Goal: Task Accomplishment & Management: Manage account settings

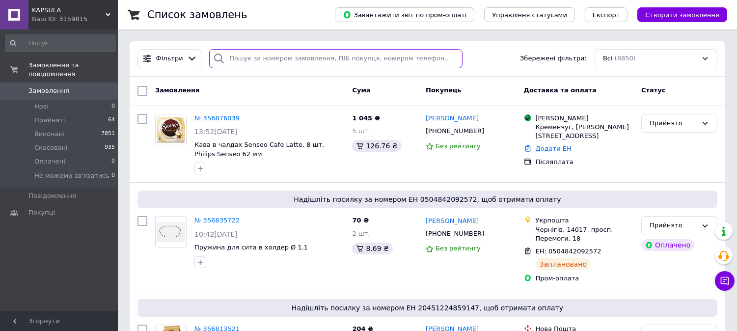
click at [288, 59] on input "search" at bounding box center [335, 58] width 253 height 19
paste input "354145468"
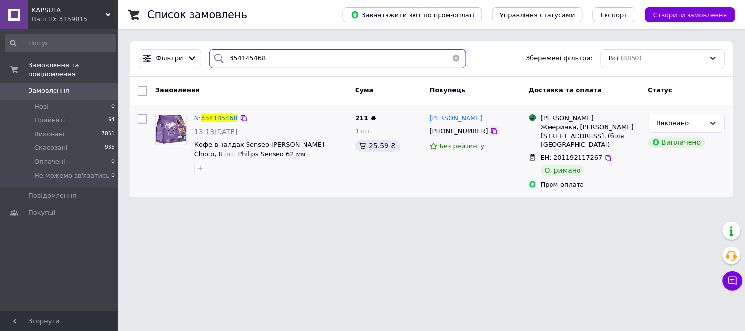
type input "354145468"
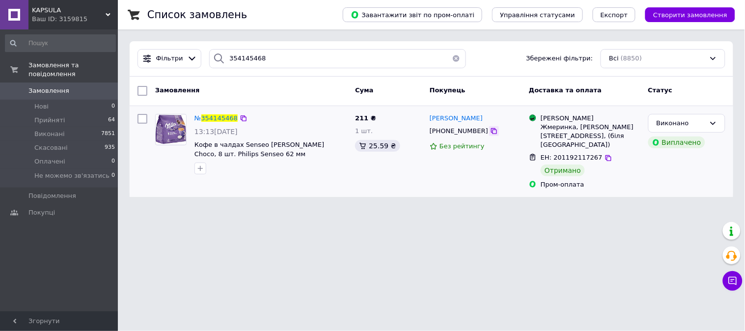
click at [490, 133] on icon at bounding box center [494, 131] width 8 height 8
click at [453, 58] on button "button" at bounding box center [456, 58] width 20 height 19
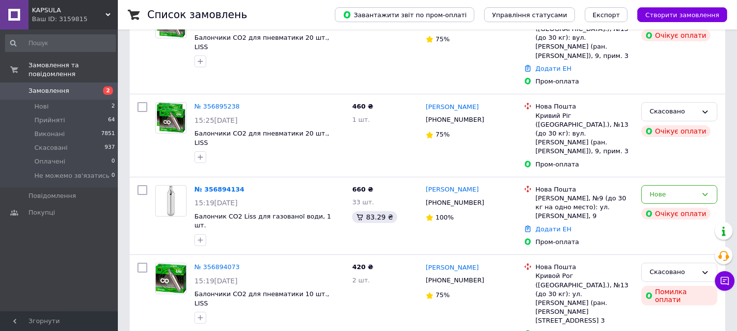
scroll to position [109, 0]
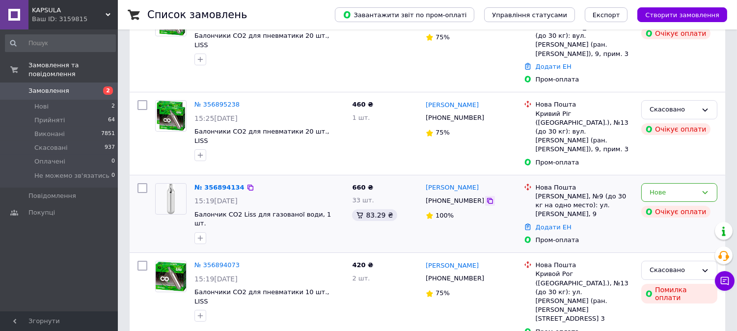
click at [487, 198] on icon at bounding box center [490, 201] width 6 height 6
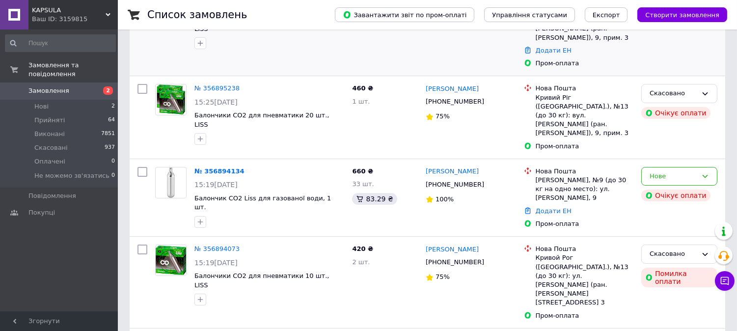
scroll to position [182, 0]
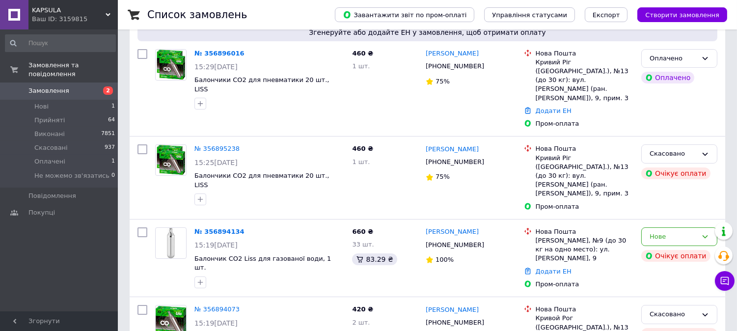
scroll to position [91, 0]
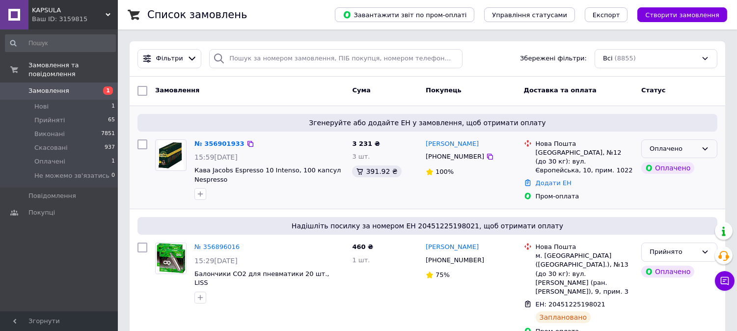
click at [682, 149] on div "Оплачено" at bounding box center [673, 149] width 48 height 10
click at [665, 169] on li "Прийнято" at bounding box center [679, 169] width 75 height 18
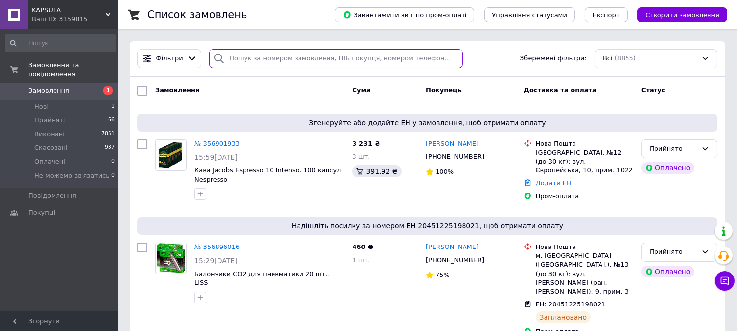
click at [229, 55] on input "search" at bounding box center [335, 58] width 253 height 19
paste input "355636010"
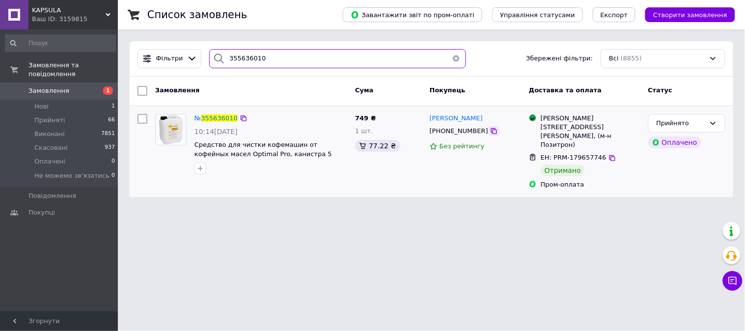
type input "355636010"
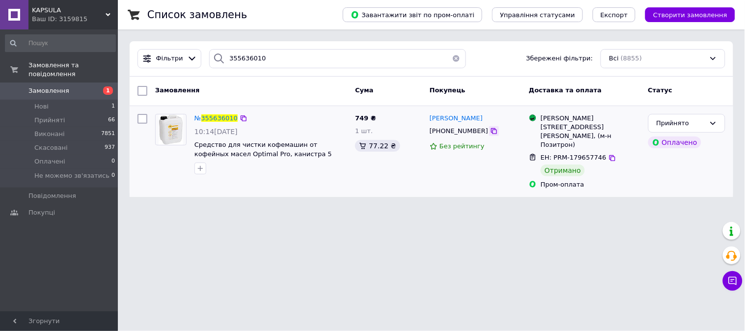
click at [491, 131] on icon at bounding box center [494, 131] width 6 height 6
click at [450, 57] on button "button" at bounding box center [456, 58] width 20 height 19
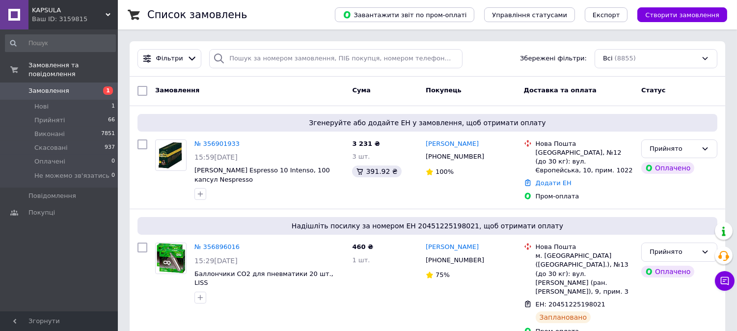
click at [67, 13] on span "KAPSULA" at bounding box center [69, 10] width 74 height 9
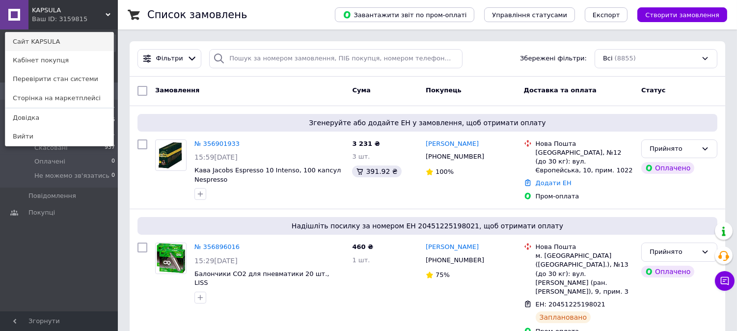
click at [50, 36] on link "Сайт KAPSULA" at bounding box center [59, 41] width 108 height 19
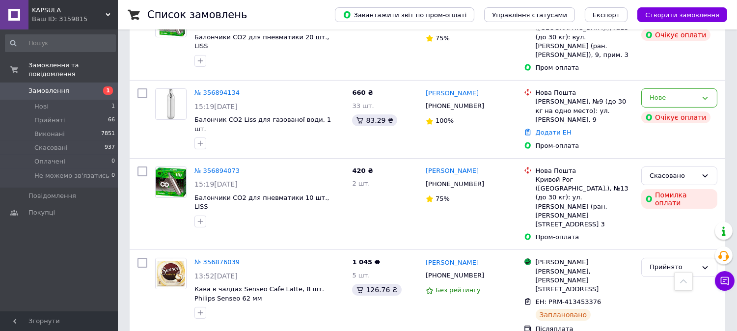
scroll to position [381, 0]
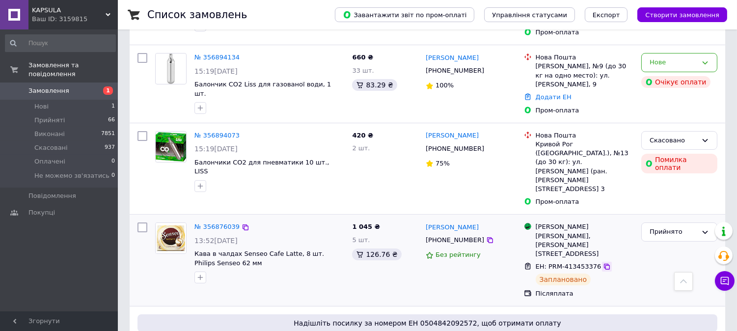
click at [603, 263] on icon at bounding box center [607, 267] width 8 height 8
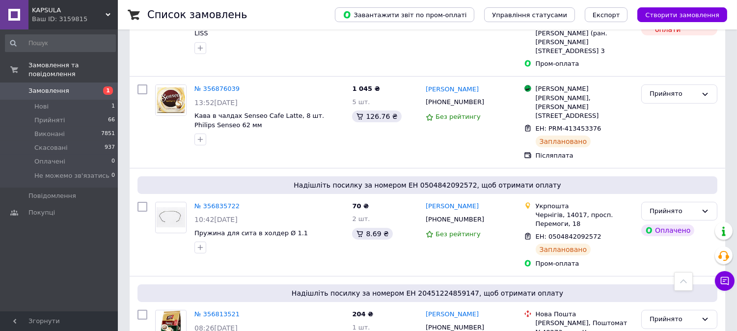
scroll to position [509, 0]
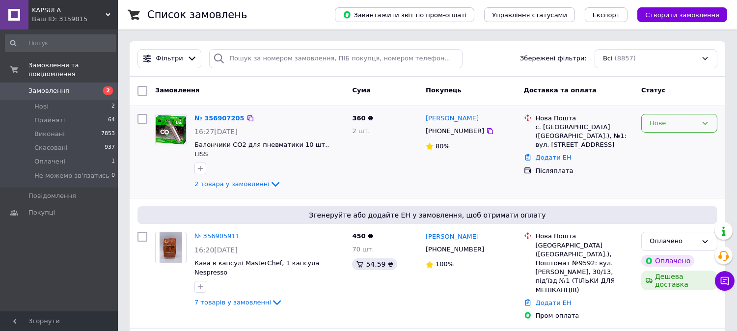
click at [656, 121] on div "Нове" at bounding box center [673, 123] width 48 height 10
click at [661, 145] on li "Прийнято" at bounding box center [679, 144] width 75 height 18
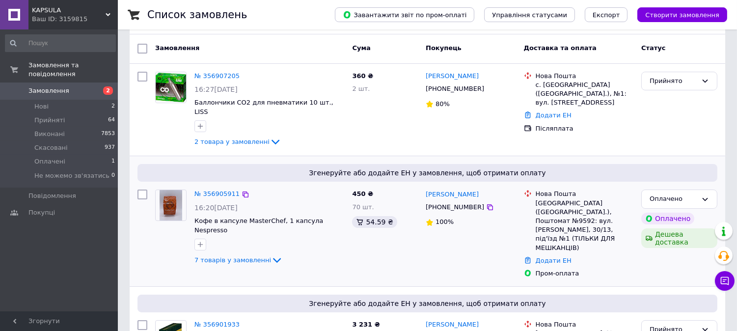
scroll to position [109, 0]
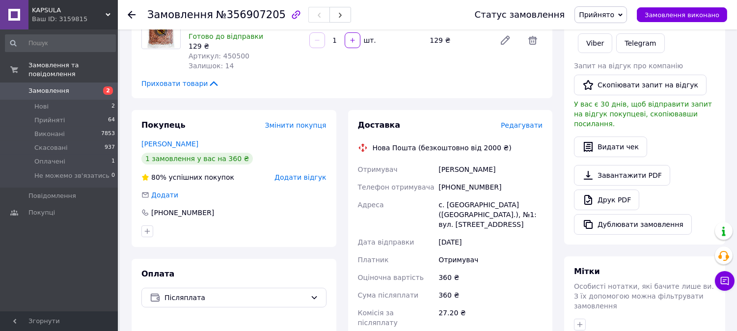
scroll to position [182, 0]
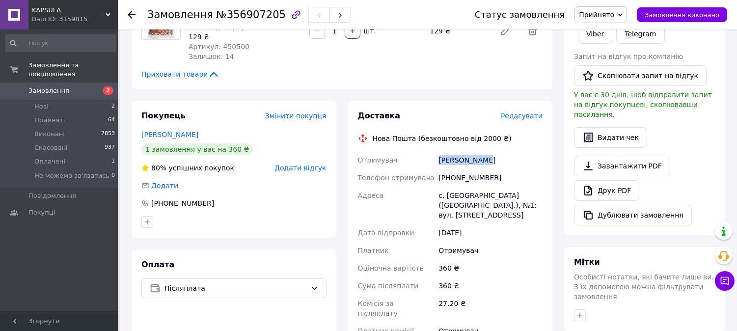
drag, startPoint x: 484, startPoint y: 159, endPoint x: 438, endPoint y: 160, distance: 45.7
click at [438, 160] on div "[PERSON_NAME]" at bounding box center [490, 160] width 108 height 18
copy div "[PERSON_NAME]"
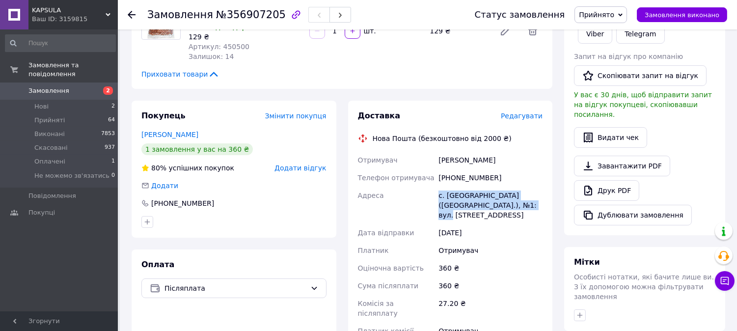
drag, startPoint x: 509, startPoint y: 204, endPoint x: 436, endPoint y: 197, distance: 72.9
click at [436, 197] on div "с. Озерне (Одеська обл.), №1: вул. Центральна, 39-А" at bounding box center [490, 205] width 108 height 37
copy div "с. Озерне (Одеська обл.), №1: вул. Центральна, 39-А"
click at [701, 156] on div "Завантажити PDF   Друк PDF   Дублювати замовлення" at bounding box center [644, 191] width 141 height 70
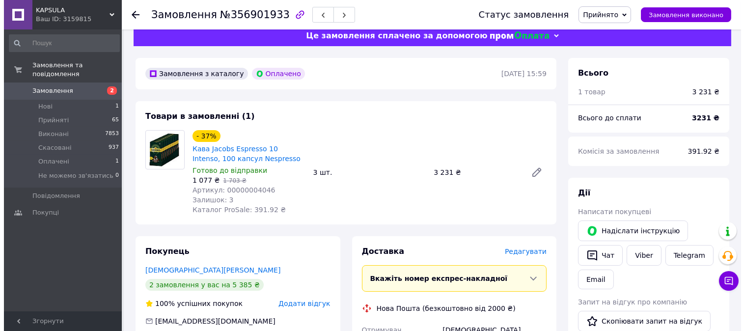
scroll to position [18, 0]
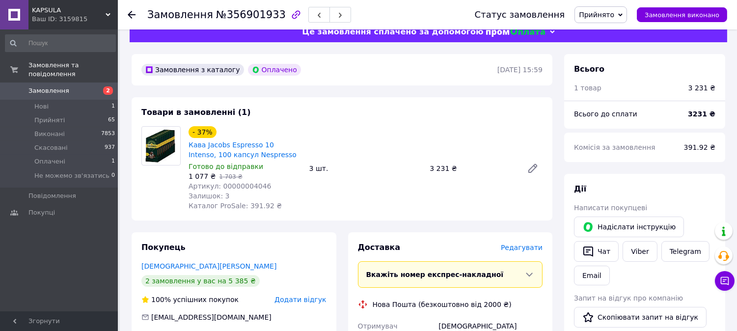
click at [522, 244] on span "Редагувати" at bounding box center [522, 248] width 42 height 8
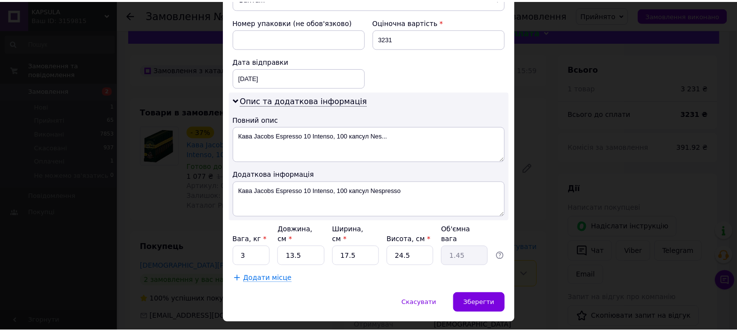
scroll to position [432, 0]
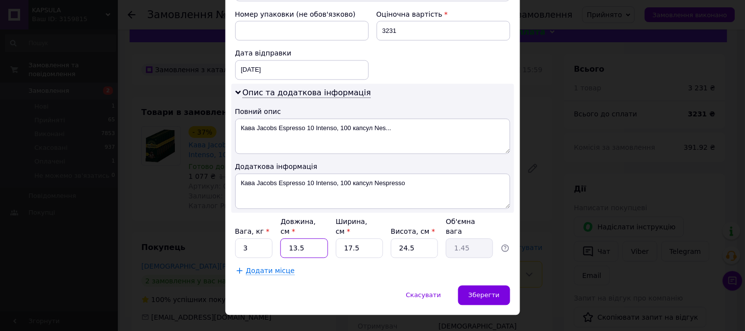
drag, startPoint x: 303, startPoint y: 232, endPoint x: 271, endPoint y: 235, distance: 32.5
click at [271, 235] on div "Вага, кг * 3 Довжина, см * 13.5 Ширина, см * 17.5 Висота, см * 24.5 Об'ємна ваг…" at bounding box center [372, 237] width 275 height 41
type input "4"
type input "0.43"
type input "43"
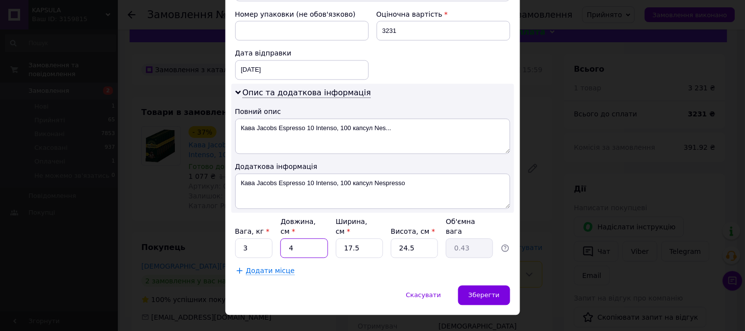
type input "4.61"
type input "43"
drag, startPoint x: 354, startPoint y: 230, endPoint x: 332, endPoint y: 234, distance: 22.9
click at [332, 234] on div "Вага, кг * 3 Довжина, см * 43 Ширина, см * 17.5 Висота, см * 24.5 Об'ємна вага …" at bounding box center [372, 237] width 275 height 41
type input "2"
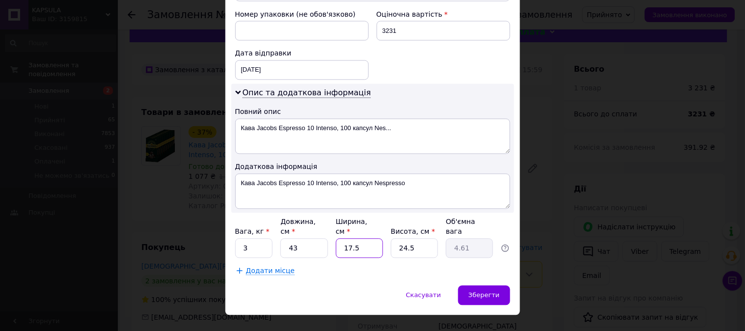
type input "0.53"
type input "27"
type input "7.11"
type input "27"
drag, startPoint x: 415, startPoint y: 228, endPoint x: 391, endPoint y: 233, distance: 24.5
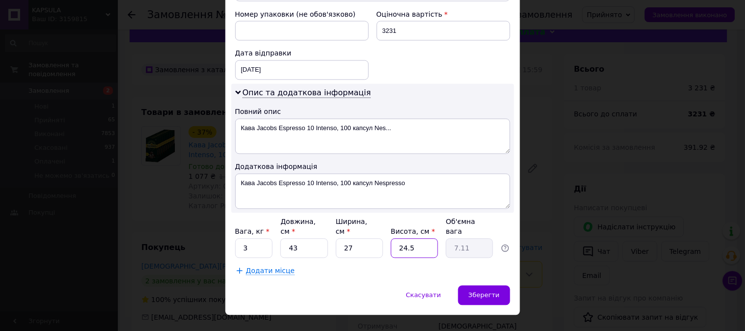
click at [391, 239] on input "24.5" at bounding box center [414, 249] width 47 height 20
type input "1"
type input "0.29"
type input "17"
type input "4.93"
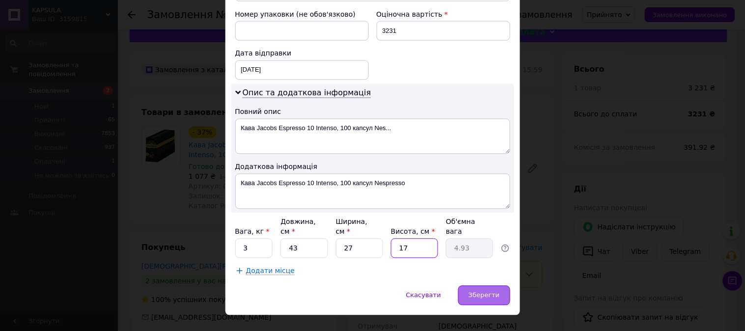
type input "17"
click at [487, 292] on span "Зберегти" at bounding box center [483, 295] width 31 height 7
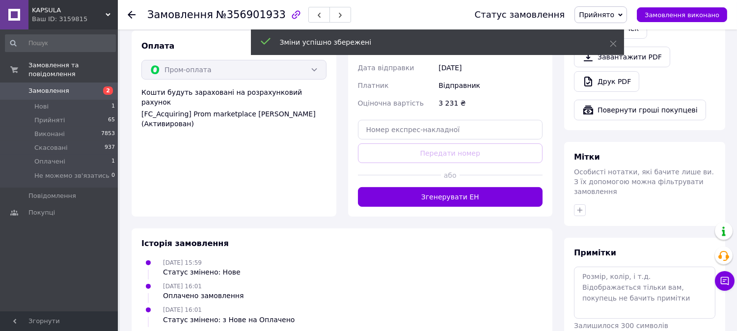
scroll to position [381, 0]
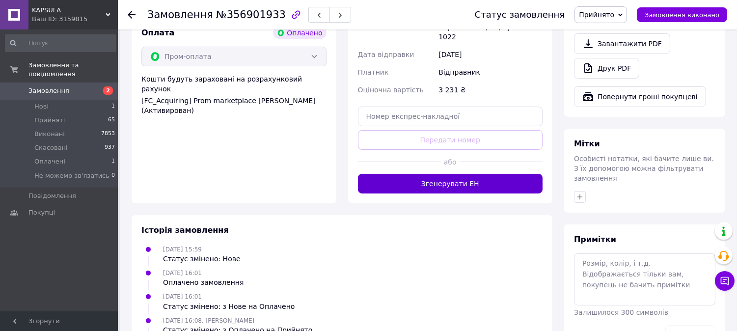
click at [404, 174] on button "Згенерувати ЕН" at bounding box center [450, 184] width 185 height 20
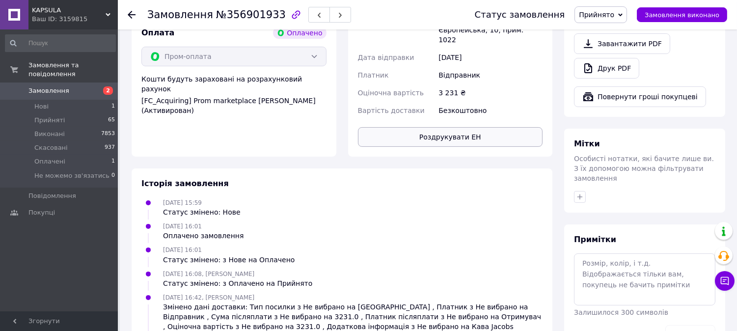
click at [427, 127] on button "Роздрукувати ЕН" at bounding box center [450, 137] width 185 height 20
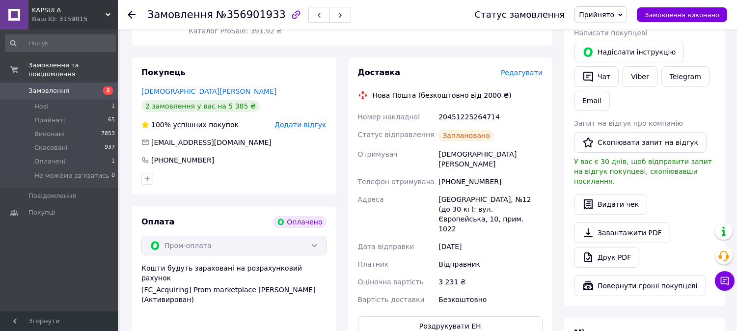
scroll to position [182, 0]
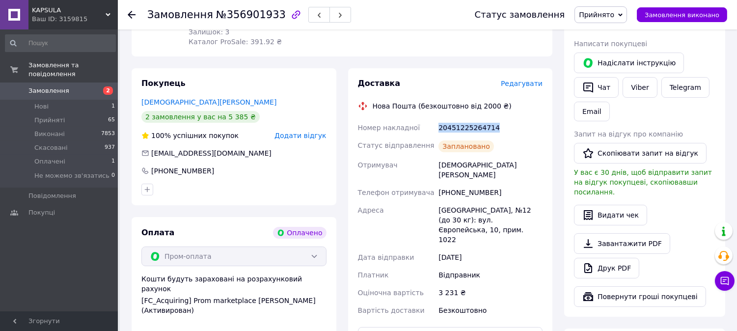
drag, startPoint x: 494, startPoint y: 126, endPoint x: 438, endPoint y: 135, distance: 56.2
click at [438, 135] on div "20451225264714" at bounding box center [490, 128] width 108 height 18
copy div "20451225264714"
click at [597, 96] on button "Чат" at bounding box center [596, 87] width 45 height 21
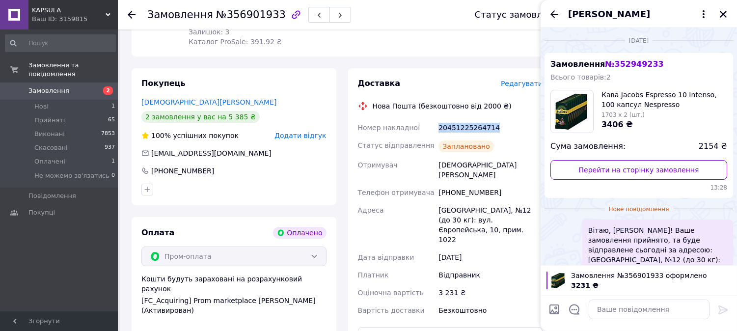
scroll to position [25, 0]
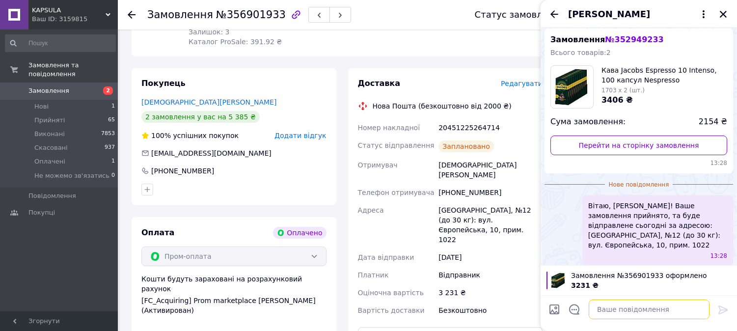
click at [615, 305] on textarea at bounding box center [649, 309] width 121 height 20
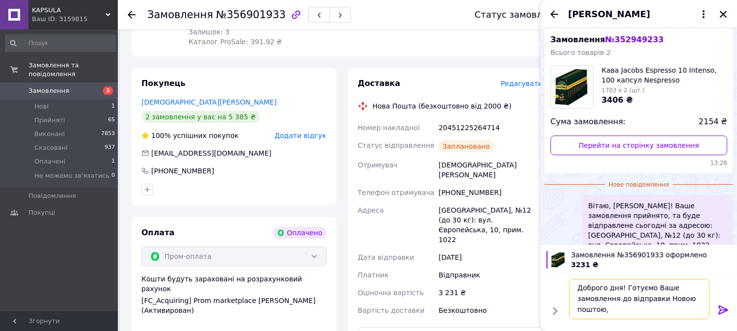
scroll to position [7, 0]
paste textarea "20451225264714"
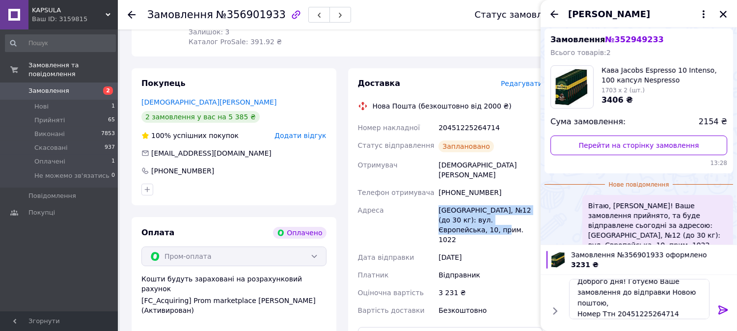
drag, startPoint x: 438, startPoint y: 199, endPoint x: 531, endPoint y: 208, distance: 92.7
click at [531, 208] on div "[GEOGRAPHIC_DATA], №12 (до 30 кг): вул. Європейська, 10, прим. 1022" at bounding box center [490, 224] width 108 height 47
copy div "[GEOGRAPHIC_DATA], №12 (до 30 кг): вул. Європейська, 10, прим. 1022"
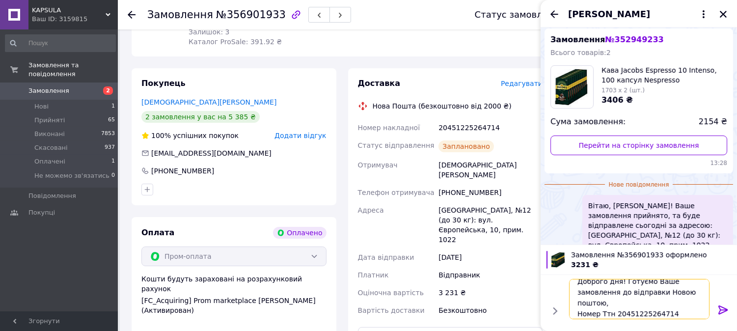
click at [611, 303] on textarea "Доброго дня! Готуємо Ваше замовлення до відправки Новою поштою, Номер Ттн 20451…" at bounding box center [639, 299] width 140 height 40
paste textarea "[GEOGRAPHIC_DATA], №12 (до 30 кг): вул. Європейська, 10, прим. 1022"
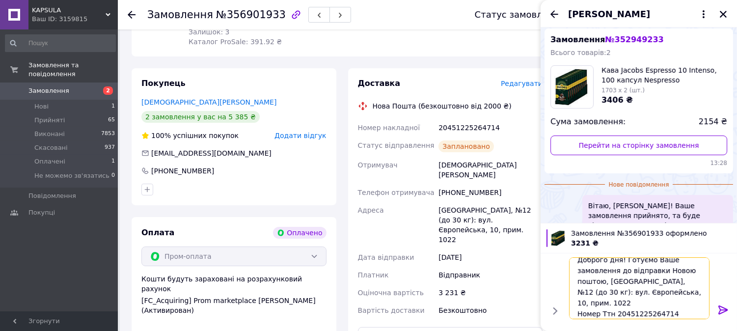
scroll to position [1, 0]
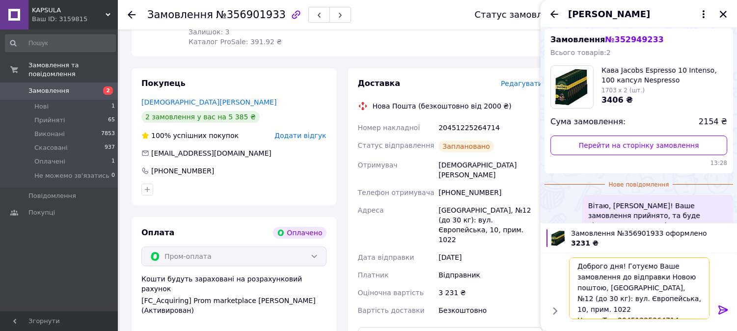
type textarea "Доброго дня! Готуємо Ваше замовлення до відправки Новою поштою, Бориспіль, №12 …"
click at [724, 311] on icon at bounding box center [722, 309] width 9 height 9
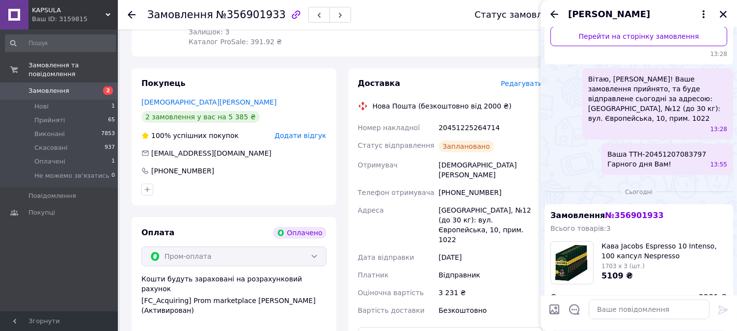
scroll to position [246, 0]
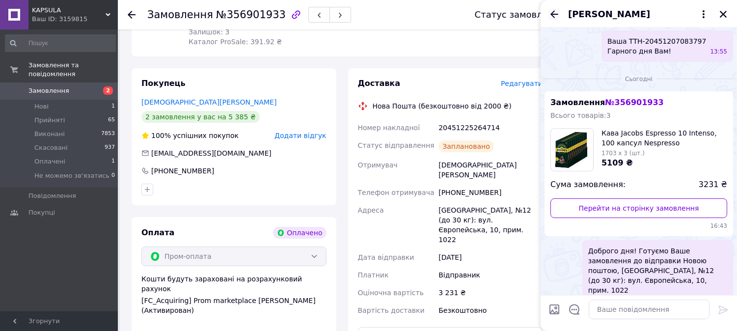
click at [550, 16] on icon "Назад" at bounding box center [554, 14] width 12 height 12
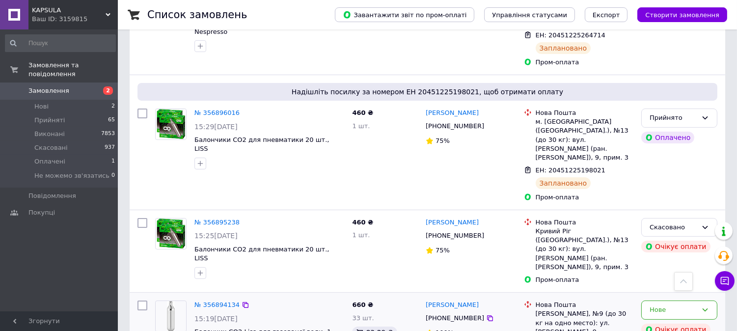
scroll to position [509, 0]
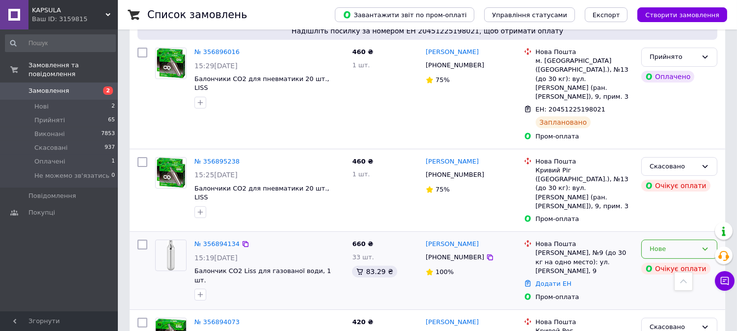
click at [661, 244] on div "Нове" at bounding box center [673, 249] width 48 height 10
click at [661, 261] on li "Прийнято" at bounding box center [679, 270] width 75 height 18
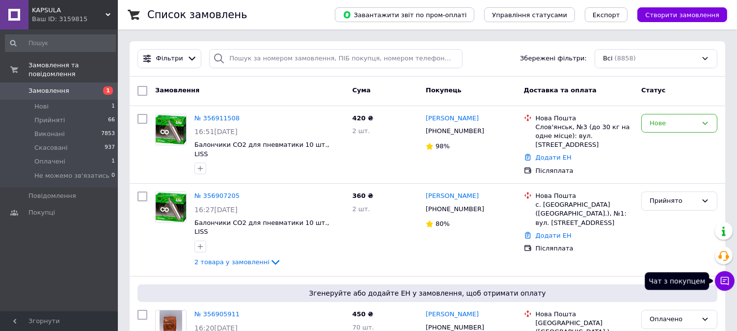
click at [728, 283] on icon at bounding box center [725, 281] width 8 height 8
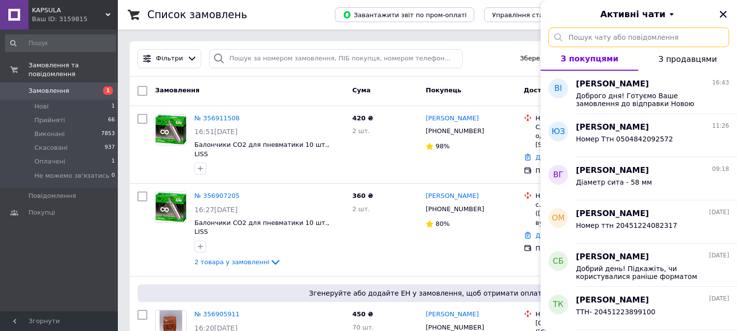
click at [613, 39] on input "text" at bounding box center [638, 37] width 181 height 20
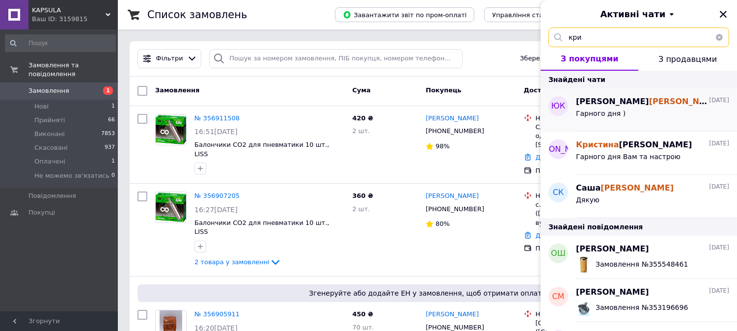
type input "кри"
click at [630, 109] on div "Гарного дня )" at bounding box center [652, 116] width 153 height 16
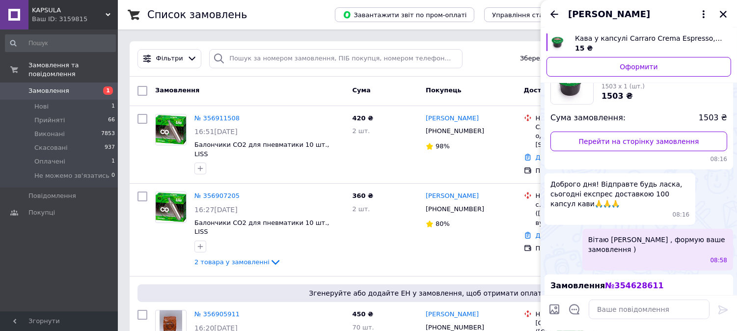
scroll to position [1283, 0]
click at [43, 15] on div "Ваш ID: 3159815" at bounding box center [75, 19] width 86 height 9
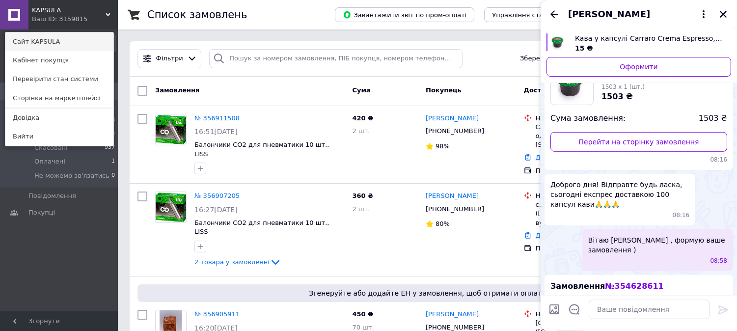
click at [45, 43] on link "Сайт KAPSULA" at bounding box center [59, 41] width 108 height 19
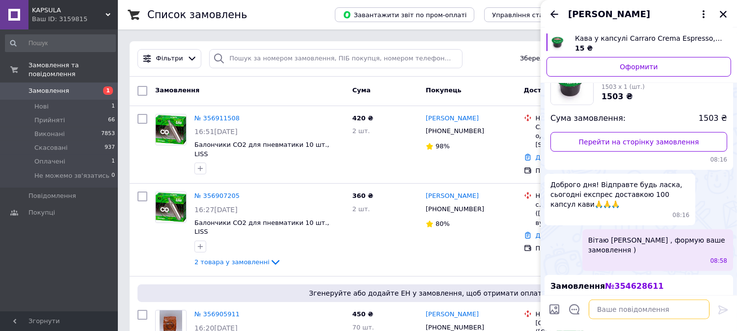
click at [658, 310] on textarea at bounding box center [649, 309] width 121 height 20
type textarea "L"
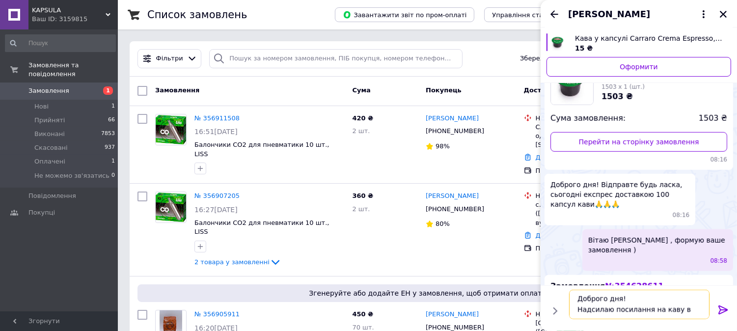
scroll to position [7, 0]
paste textarea "Lavazza Blue"
type textarea "Доброго дня! Надсилаю посилання на каву в капсулах формату Lavazza Blue"
drag, startPoint x: 680, startPoint y: 312, endPoint x: 573, endPoint y: 293, distance: 108.8
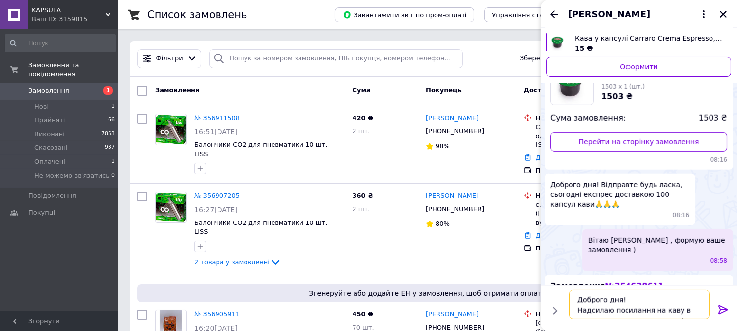
click at [573, 293] on textarea "Доброго дня! Надсилаю посилання на каву в капсулах формату Lavazza Blue" at bounding box center [639, 304] width 140 height 29
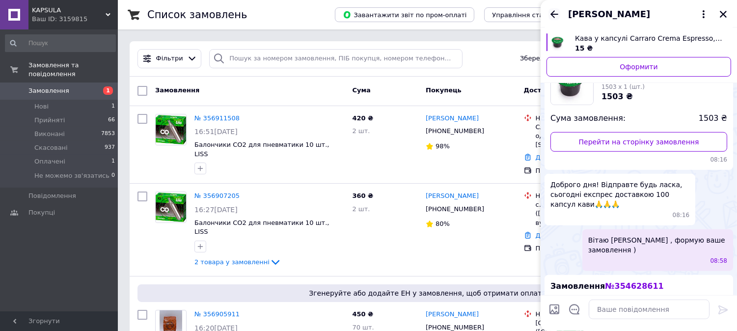
click at [554, 16] on icon "Назад" at bounding box center [554, 14] width 12 height 12
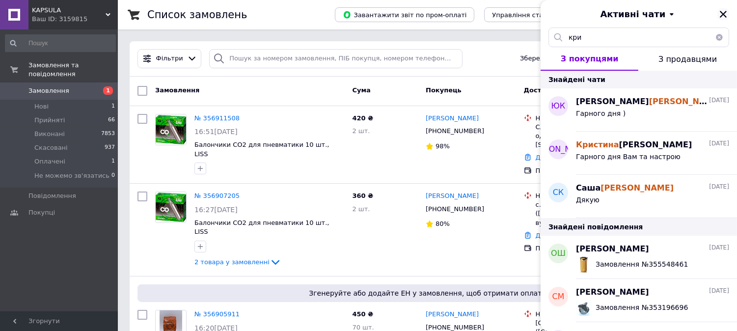
click at [720, 11] on icon "Закрити" at bounding box center [723, 14] width 7 height 7
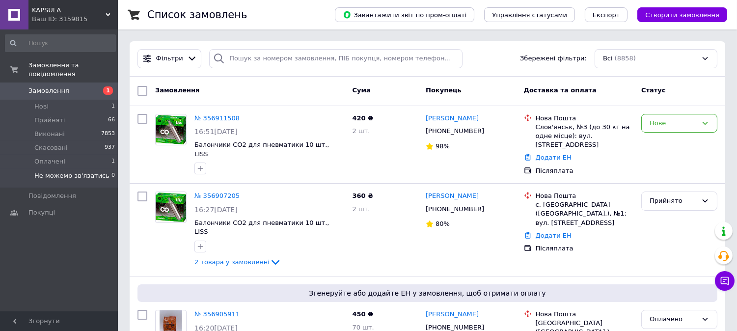
drag, startPoint x: 57, startPoint y: 268, endPoint x: 109, endPoint y: 159, distance: 120.6
click at [57, 268] on div "Замовлення та повідомлення Замовлення 1 Нові 1 Прийняті 66 Виконані 7853 Скасов…" at bounding box center [60, 171] width 121 height 285
click at [727, 276] on icon at bounding box center [725, 281] width 10 height 10
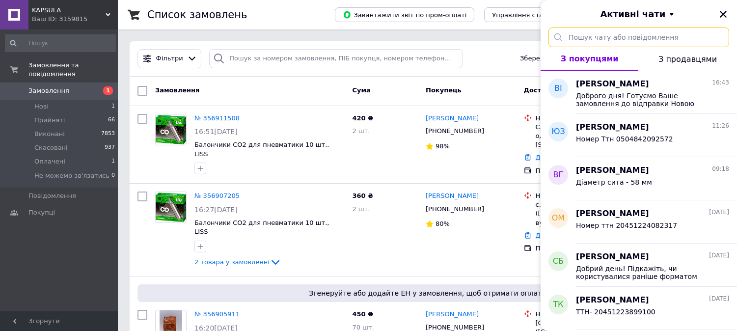
click at [654, 37] on input "text" at bounding box center [638, 37] width 181 height 20
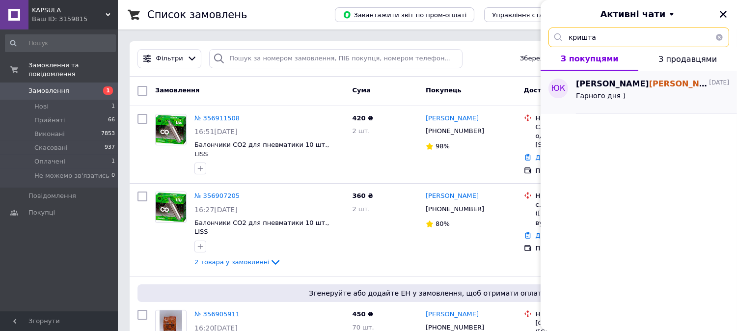
type input "кришта"
click at [609, 90] on div "Гарного дня )" at bounding box center [652, 98] width 153 height 16
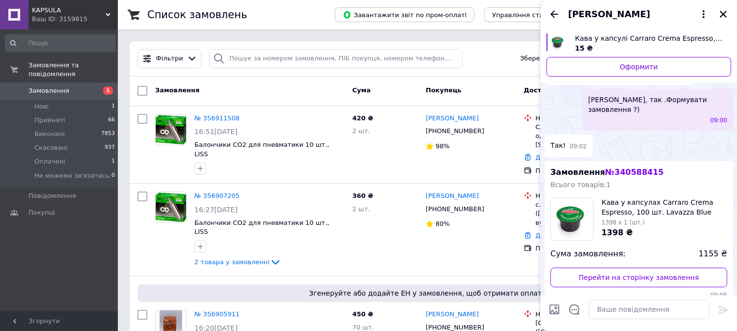
scroll to position [1508, 0]
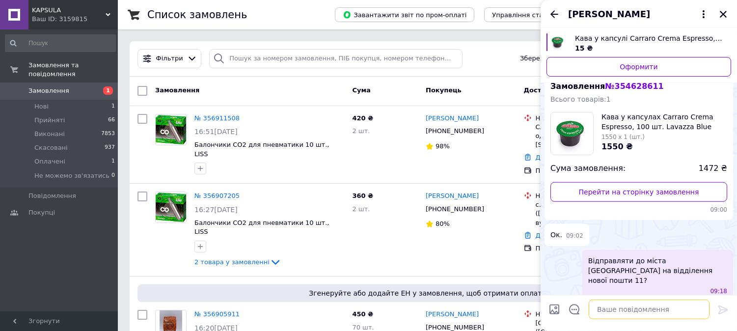
click at [626, 306] on textarea at bounding box center [649, 309] width 121 height 20
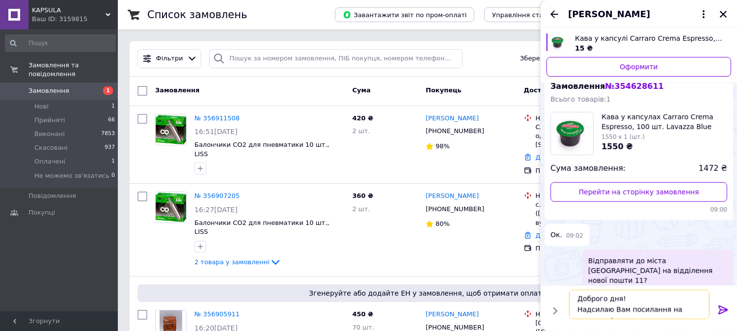
scroll to position [7, 0]
paste textarea "Lavazza Blue"
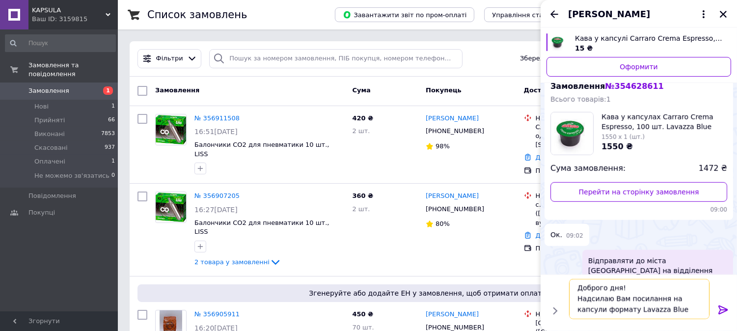
scroll to position [1, 0]
type textarea "Доброго дня! Надсилаю Вам посилання на капсули формату Lavazza Blue"
click at [722, 309] on icon at bounding box center [723, 310] width 12 height 12
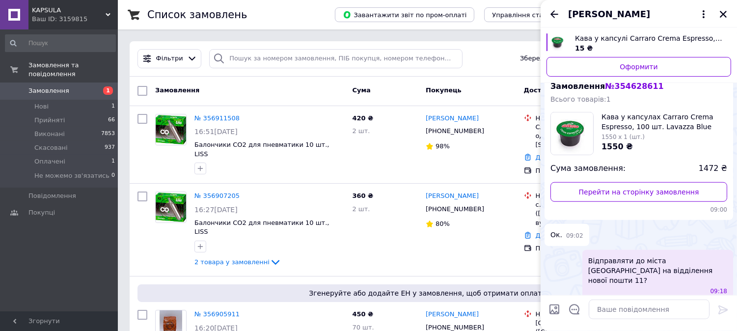
scroll to position [1563, 0]
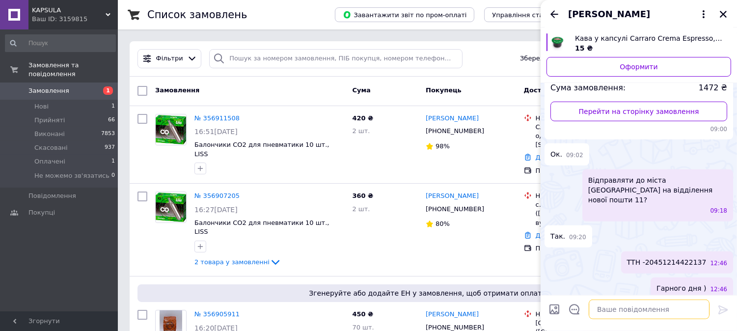
click at [629, 305] on textarea at bounding box center [649, 309] width 121 height 20
paste textarea "https://nkofe.com/ua/p1336803493-kapsuly-cavarro-classic.html"
type textarea "https://nkofe.com/ua/p1336803493-kapsuly-cavarro-classic.html"
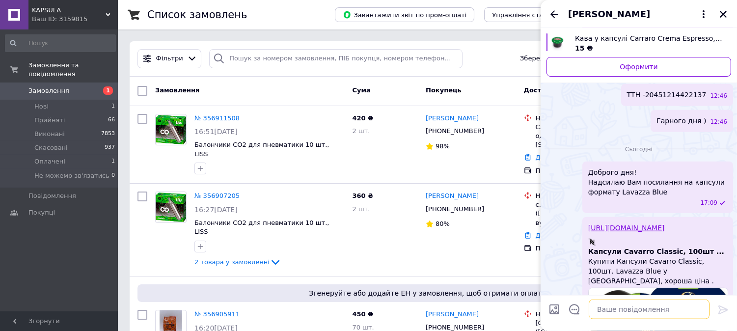
scroll to position [1729, 0]
click at [620, 303] on textarea at bounding box center [649, 309] width 121 height 20
paste textarea "https://nkofe.com/ua/p1336803494-kapsuly-cavarro-crema.html"
type textarea "https://nkofe.com/ua/p1336803494-kapsuly-cavarro-crema.html"
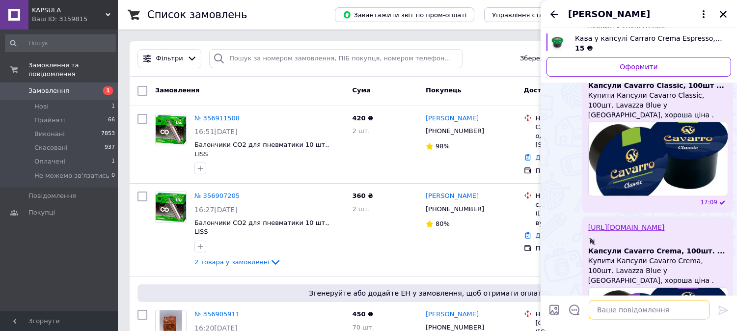
scroll to position [1895, 0]
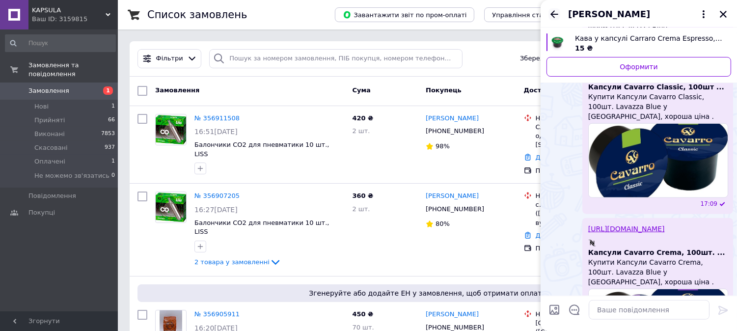
click at [553, 15] on icon "Назад" at bounding box center [554, 14] width 12 height 12
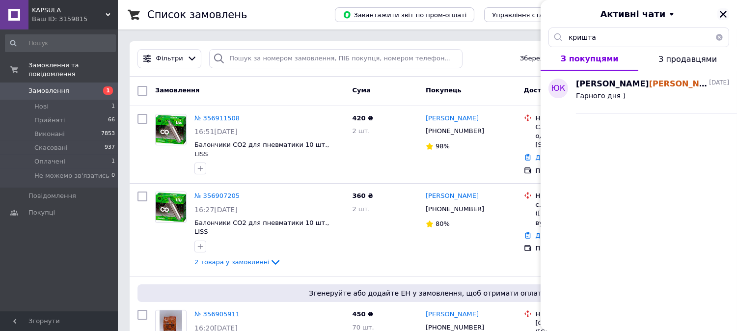
click at [726, 15] on icon "Закрити" at bounding box center [723, 14] width 9 height 9
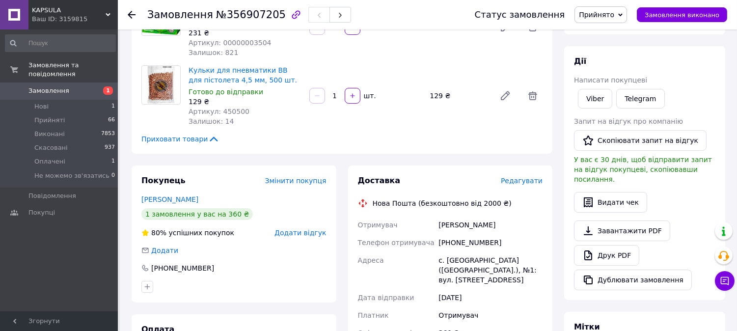
scroll to position [118, 0]
drag, startPoint x: 495, startPoint y: 242, endPoint x: 438, endPoint y: 244, distance: 56.5
click at [438, 244] on div "[PHONE_NUMBER]" at bounding box center [490, 242] width 108 height 18
copy div "[PHONE_NUMBER]"
drag, startPoint x: 489, startPoint y: 219, endPoint x: 439, endPoint y: 224, distance: 50.4
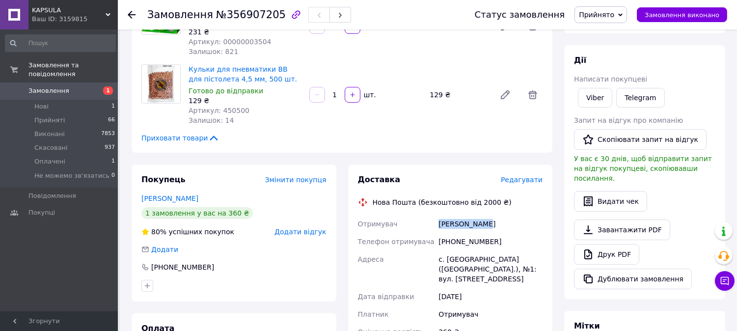
click at [439, 224] on div "Кильчик Иван" at bounding box center [490, 224] width 108 height 18
copy div "Кильчик Иван"
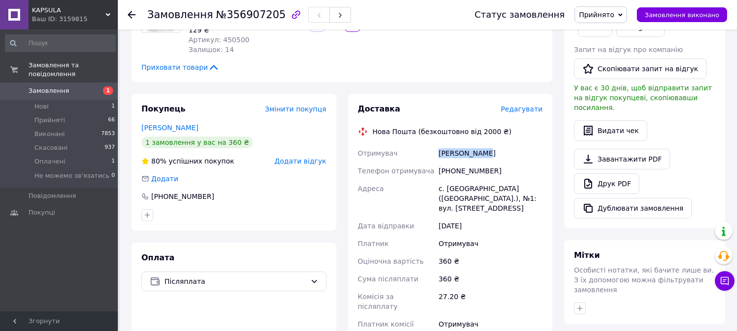
scroll to position [190, 0]
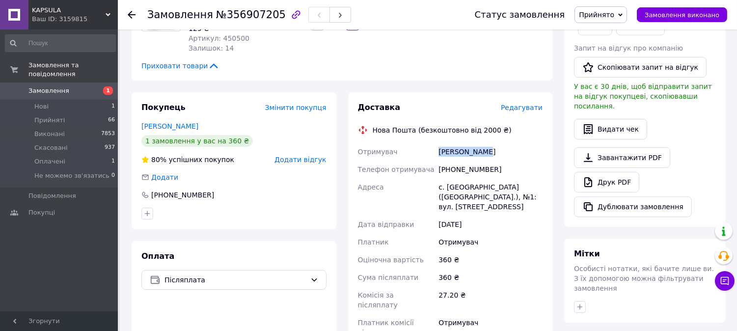
click at [460, 187] on div "с. [GEOGRAPHIC_DATA] ([GEOGRAPHIC_DATA].), №1: вул. [STREET_ADDRESS]" at bounding box center [490, 196] width 108 height 37
copy div "Озерне"
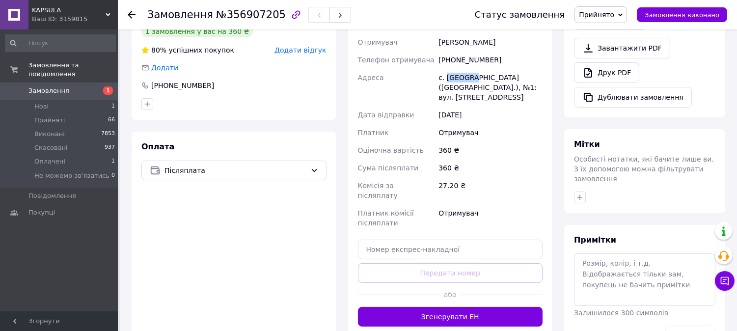
scroll to position [318, 0]
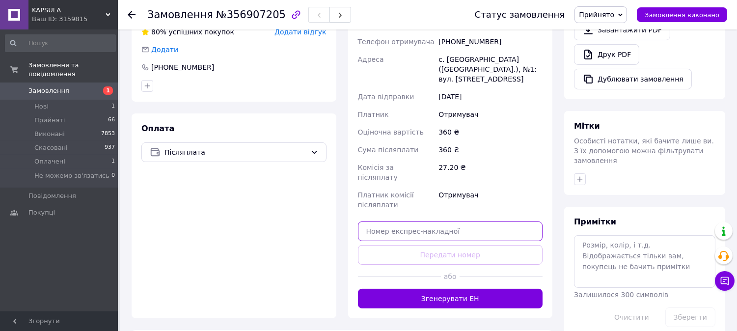
click at [404, 221] on input "text" at bounding box center [450, 231] width 185 height 20
paste input "20451225300394"
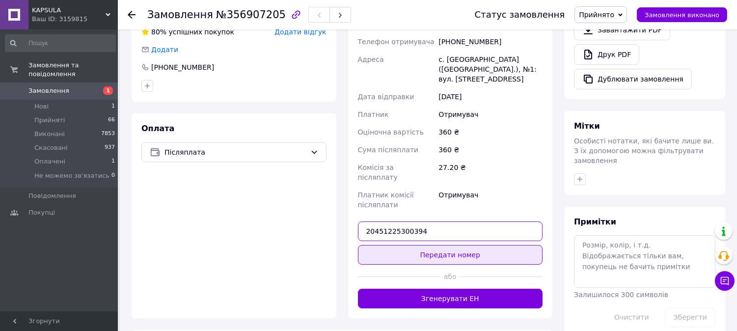
type input "20451225300394"
click at [437, 245] on button "Передати номер" at bounding box center [450, 255] width 185 height 20
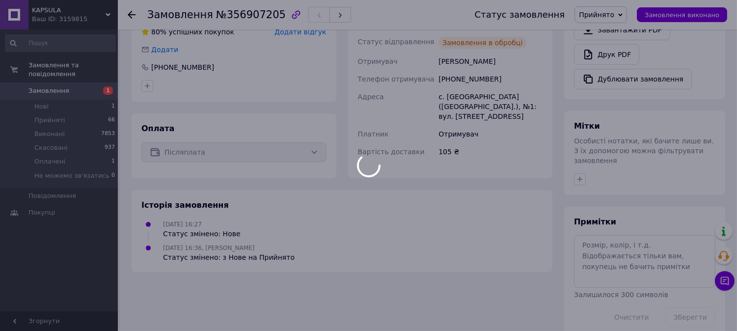
scroll to position [316, 0]
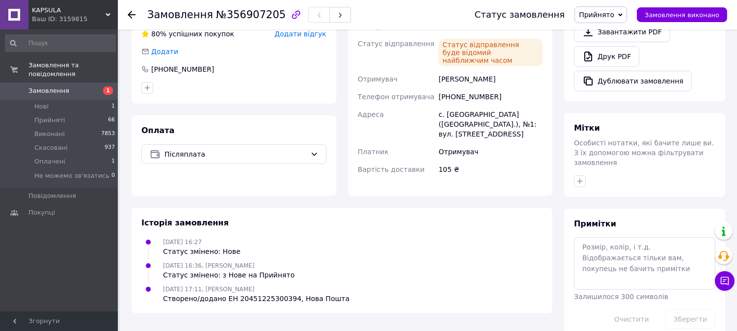
click at [50, 250] on div "Замовлення та повідомлення Замовлення 1 Нові 1 Прийняті 66 Виконані 7853 Скасов…" at bounding box center [60, 171] width 121 height 285
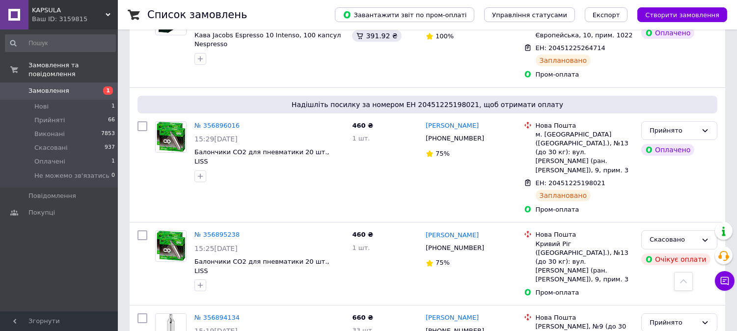
scroll to position [545, 0]
